Goal: Communication & Community: Ask a question

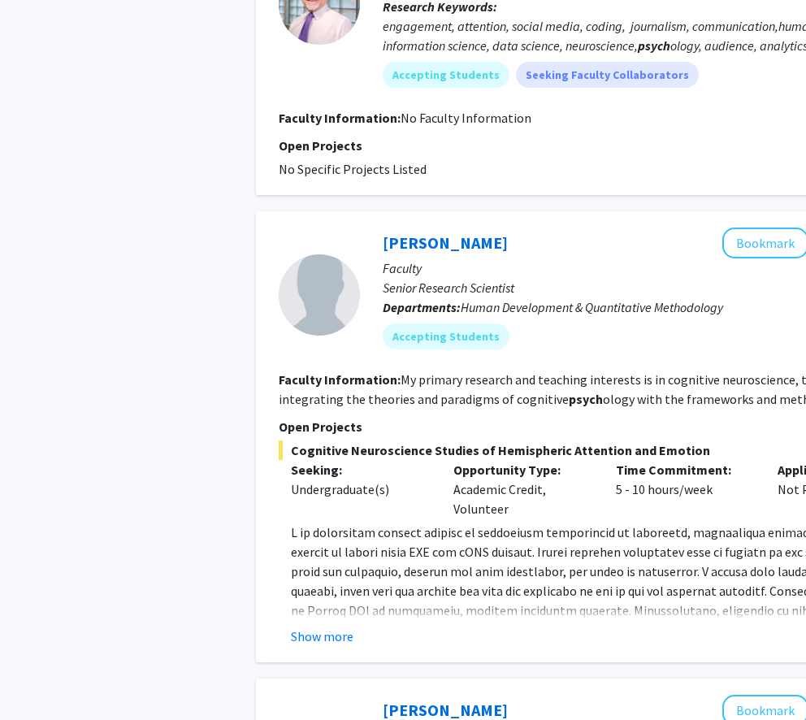
scroll to position [2776, 2]
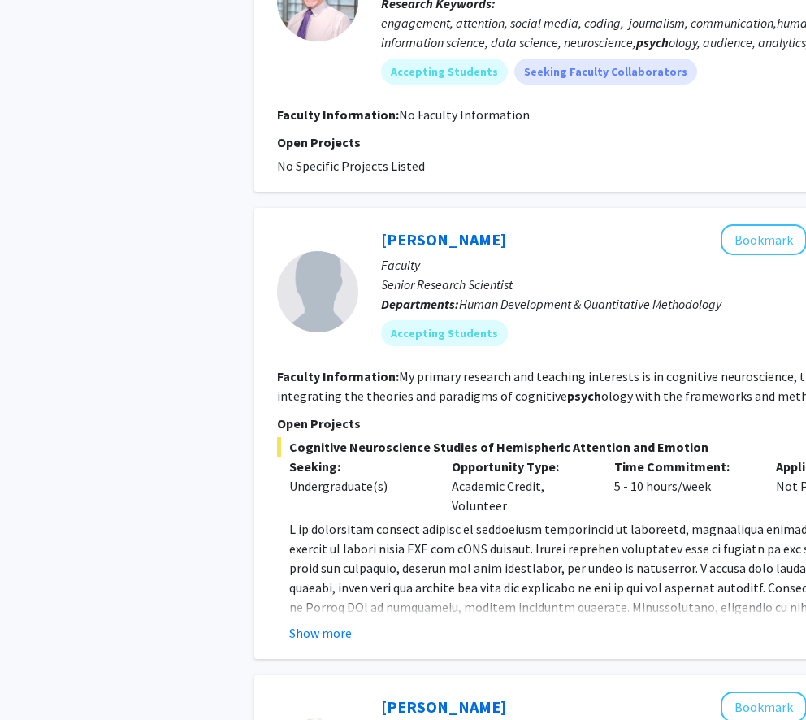
click at [636, 208] on div "Joseph Dien Bookmark Compose Request Faculty Senior Research Scientist Departme…" at bounding box center [607, 433] width 707 height 451
click at [394, 229] on link "[PERSON_NAME]" at bounding box center [443, 239] width 125 height 20
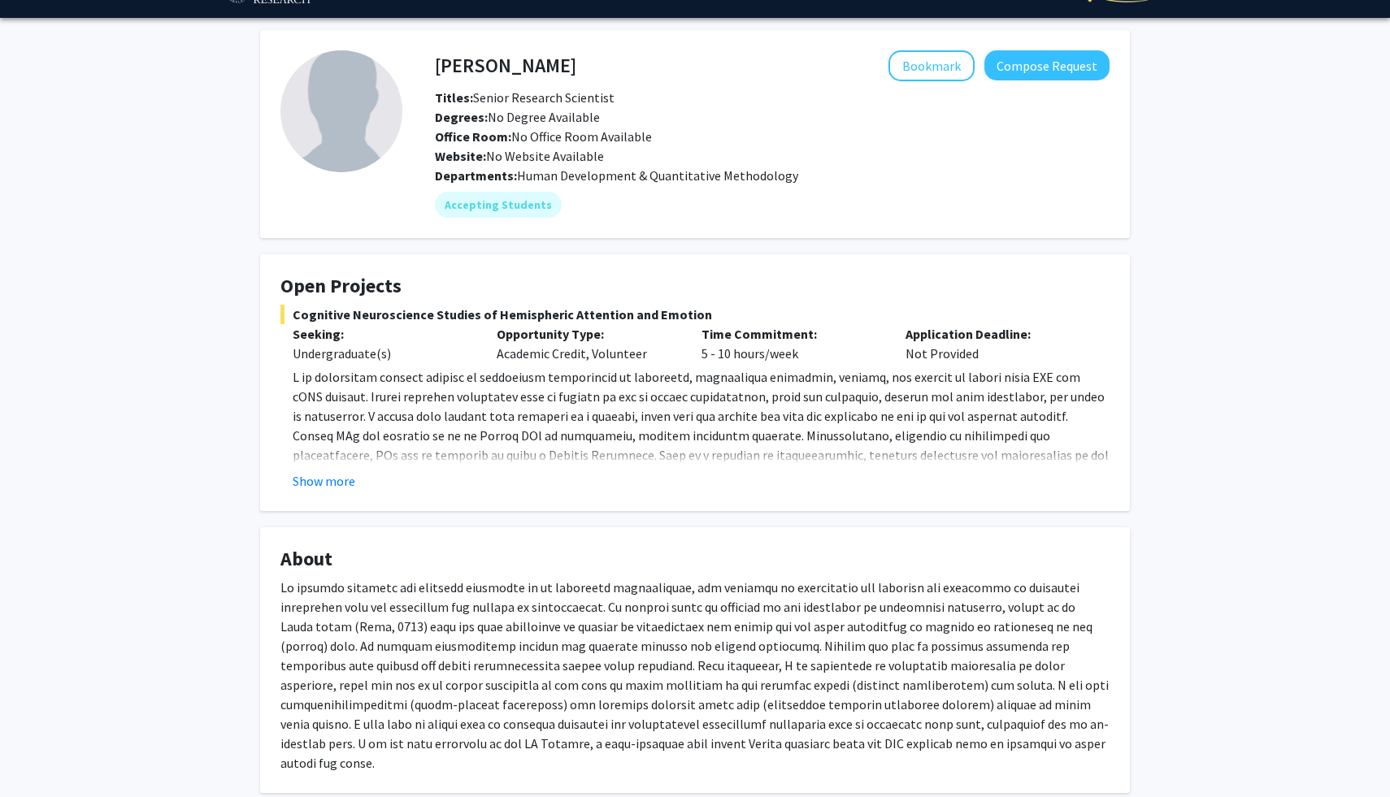
scroll to position [41, 0]
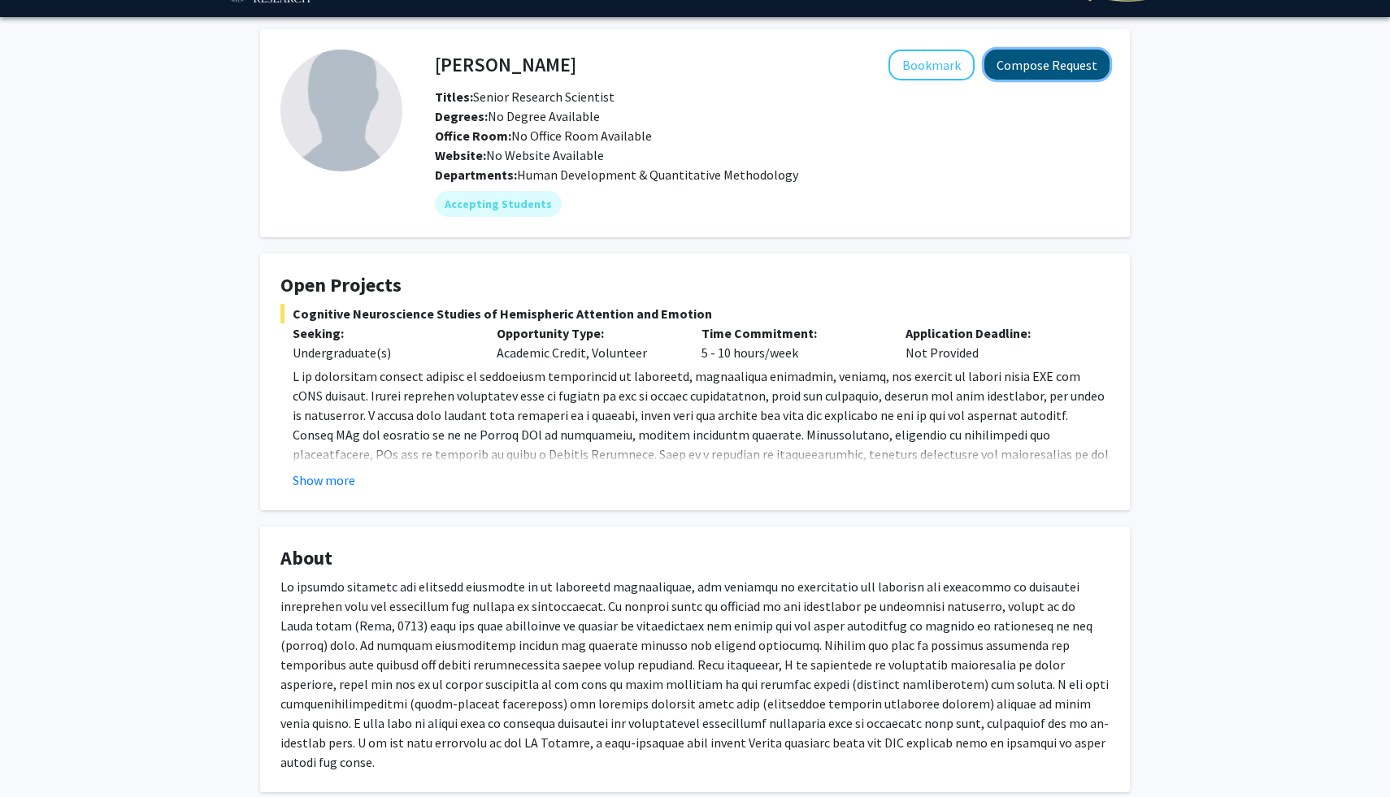
click at [1079, 65] on button "Compose Request" at bounding box center [1046, 65] width 125 height 30
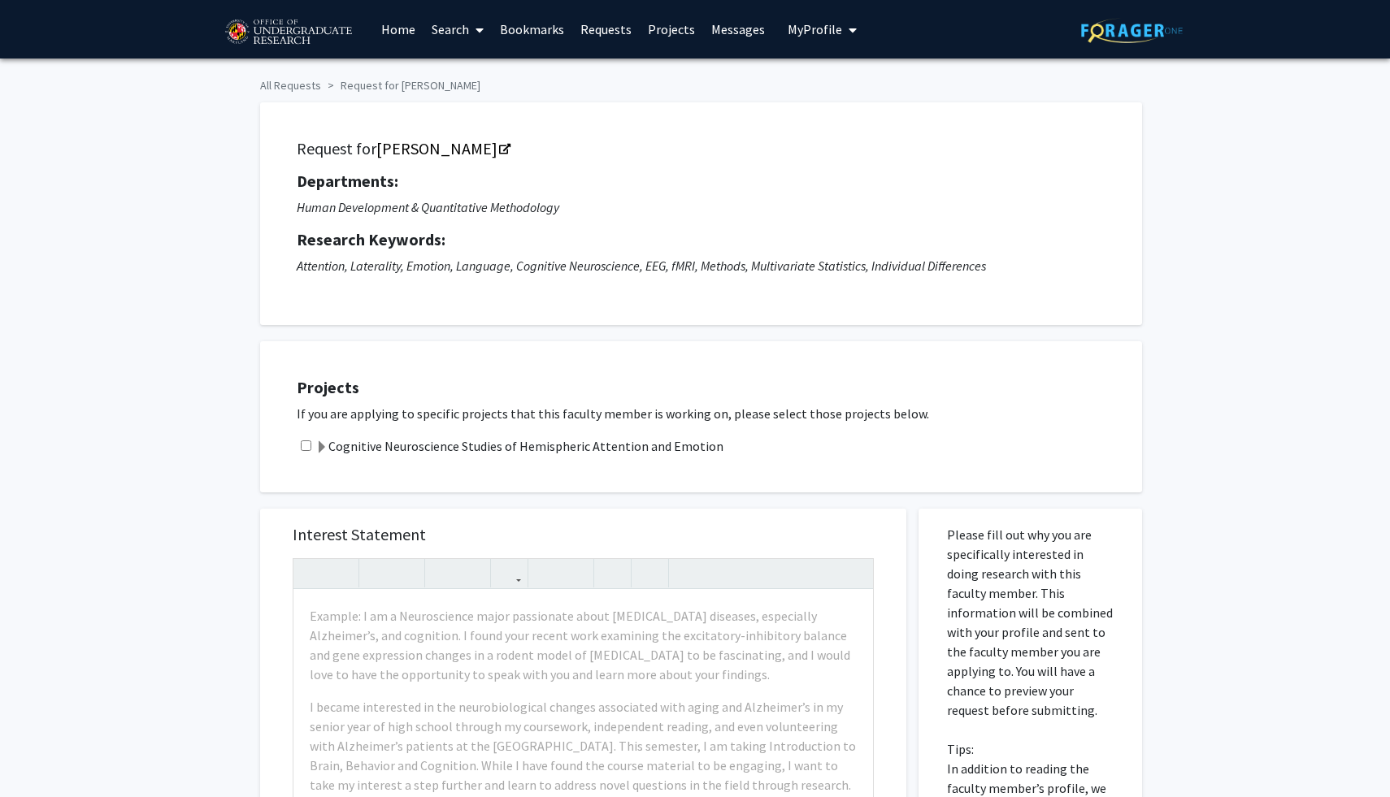
click at [939, 459] on div "Projects If you are applying to specific projects that this faculty member is w…" at bounding box center [711, 417] width 862 height 111
drag, startPoint x: 1389, startPoint y: 249, endPoint x: 1042, endPoint y: 245, distance: 347.1
click at [1040, 245] on div "All Requests Request for [PERSON_NAME] Request for [PERSON_NAME] Departments: H…" at bounding box center [695, 661] width 1390 height 1205
